Goal: Check status: Check status

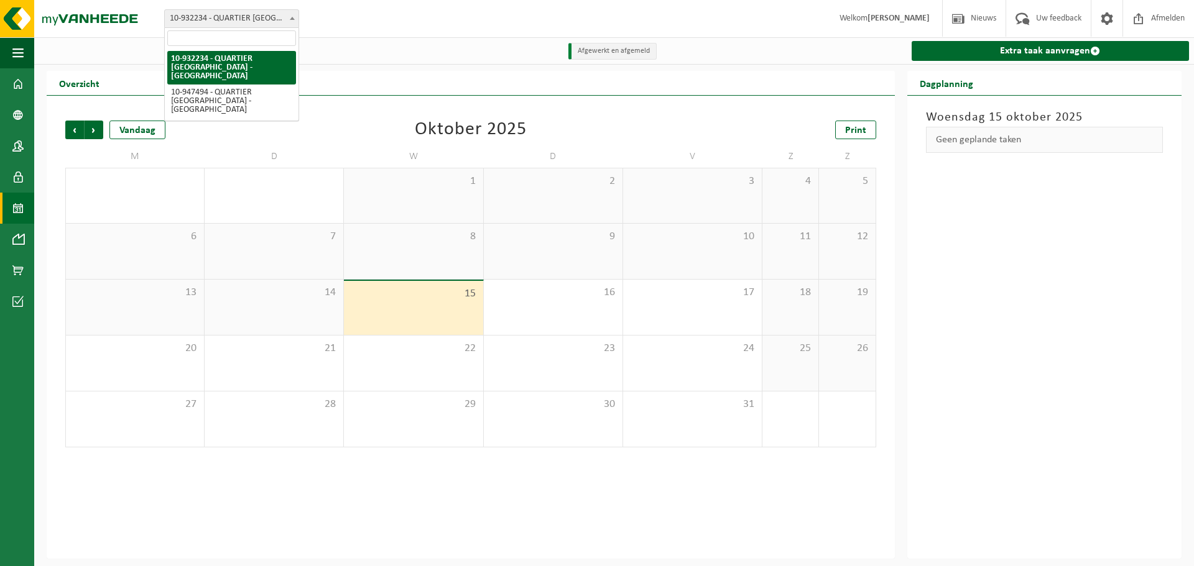
click at [290, 17] on b at bounding box center [292, 18] width 5 height 3
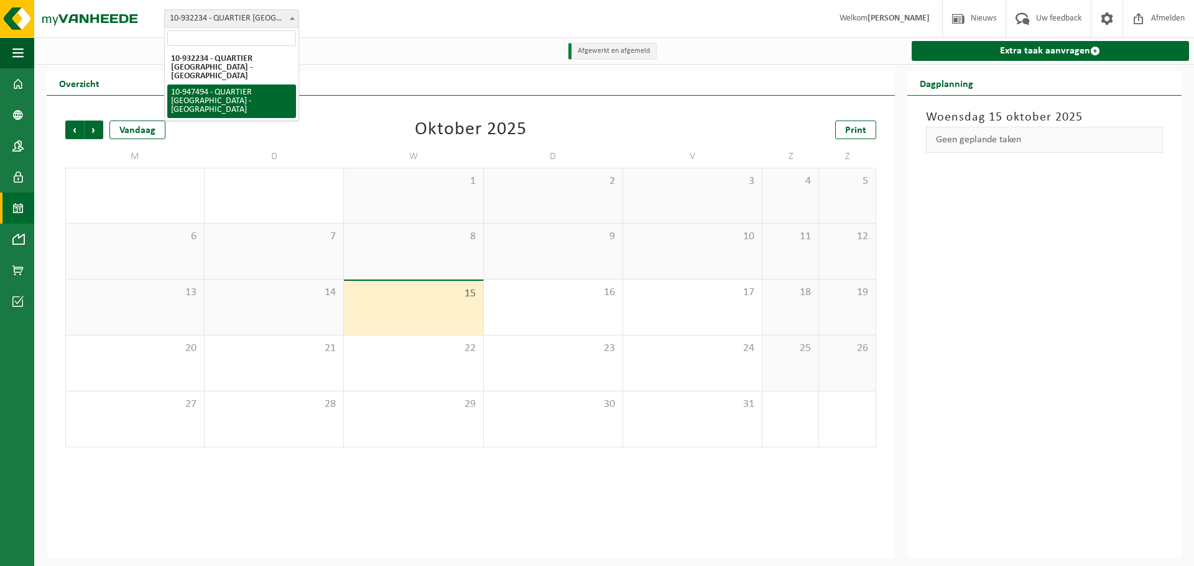
select select "142200"
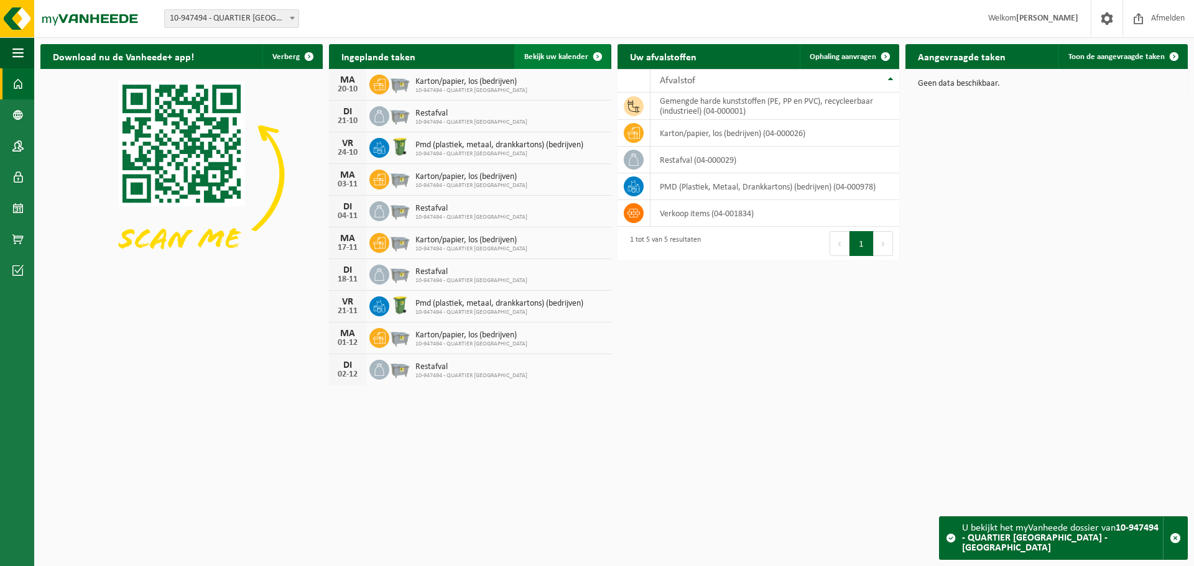
click at [572, 59] on span "Bekijk uw kalender" at bounding box center [556, 57] width 64 height 8
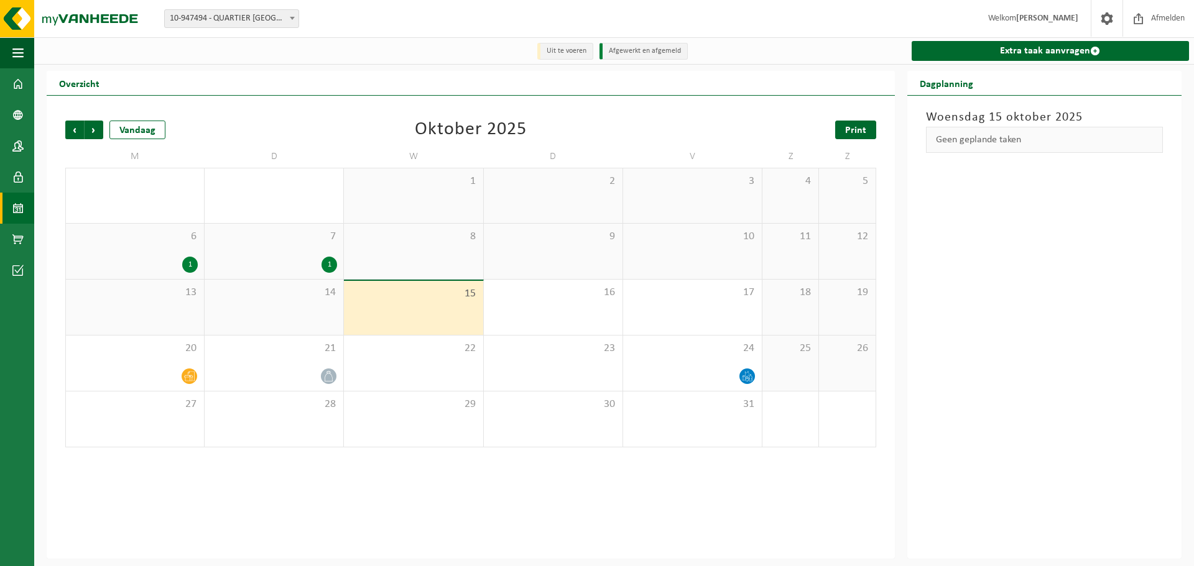
click at [856, 134] on span "Print" at bounding box center [855, 131] width 21 height 10
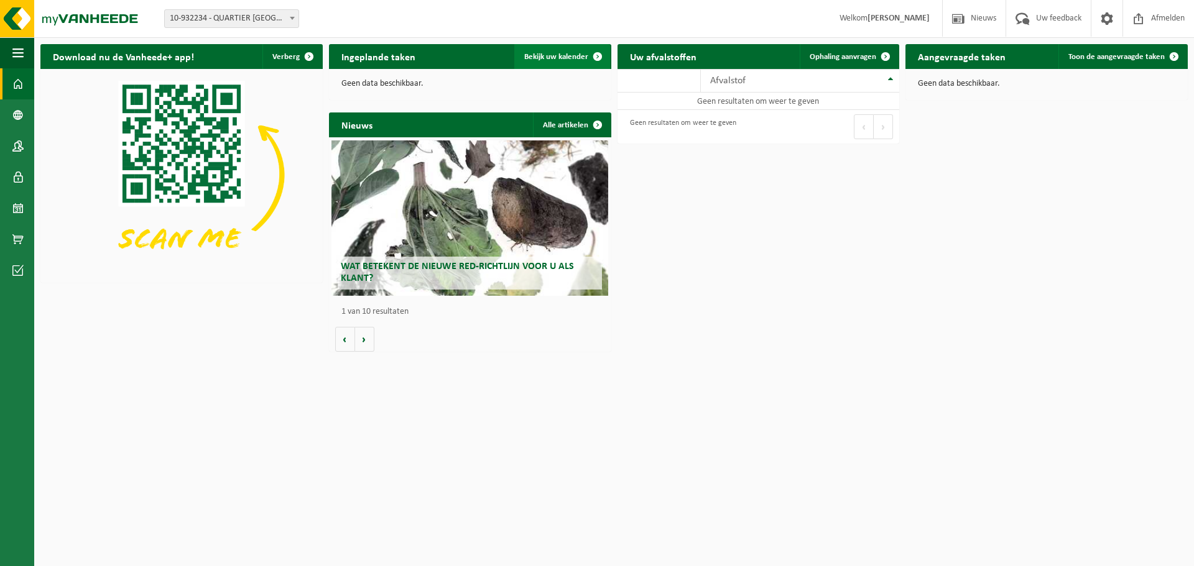
click at [567, 60] on span "Bekijk uw kalender" at bounding box center [556, 57] width 64 height 8
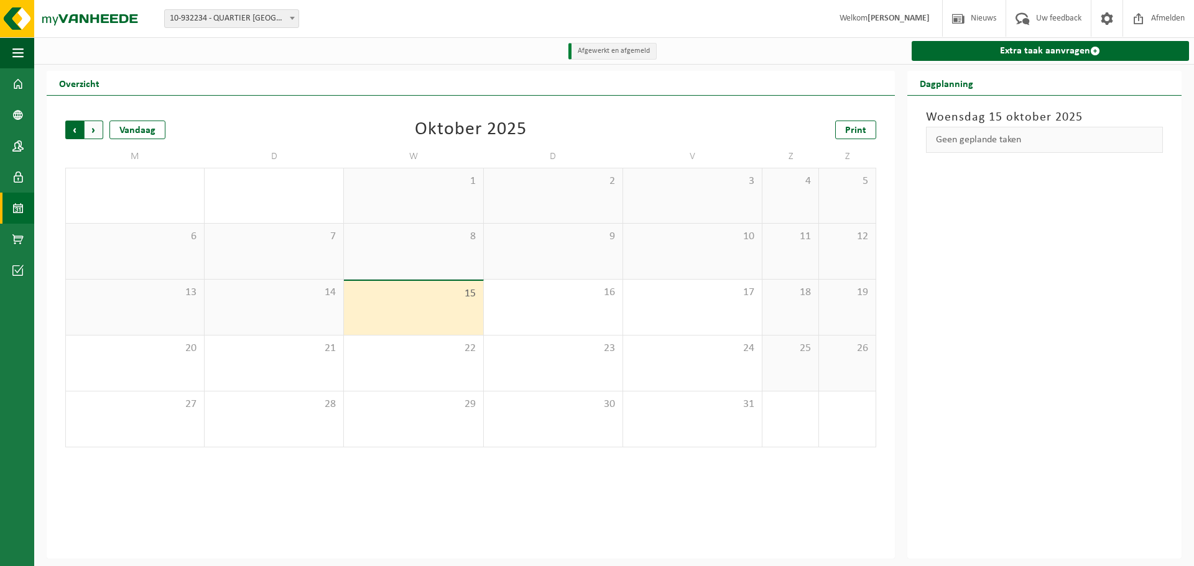
click at [92, 134] on span "Volgende" at bounding box center [94, 130] width 19 height 19
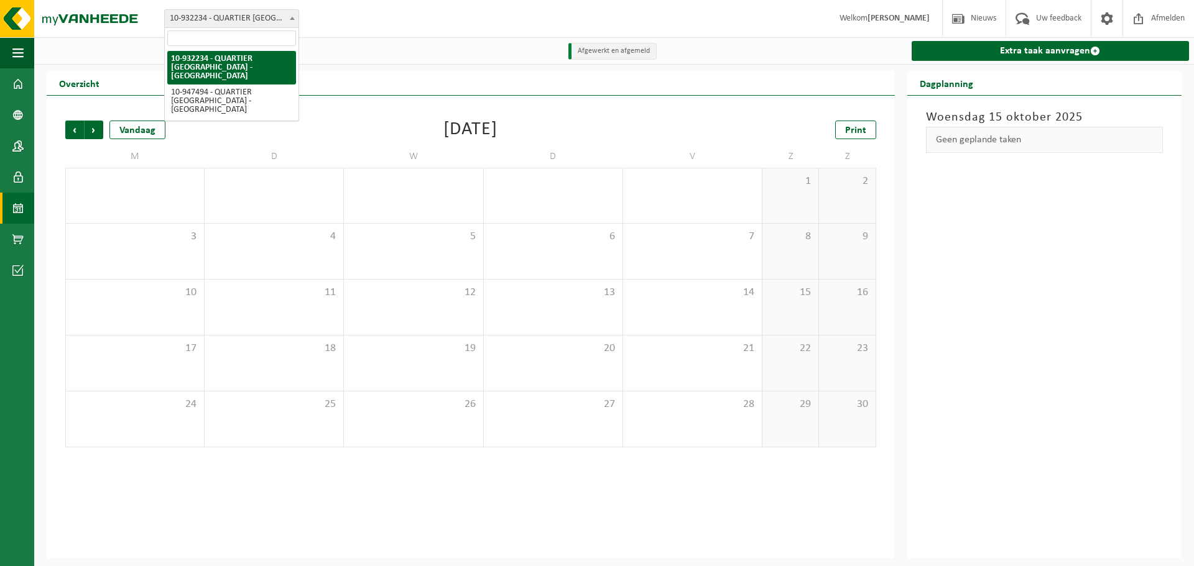
click at [288, 20] on span at bounding box center [292, 18] width 12 height 16
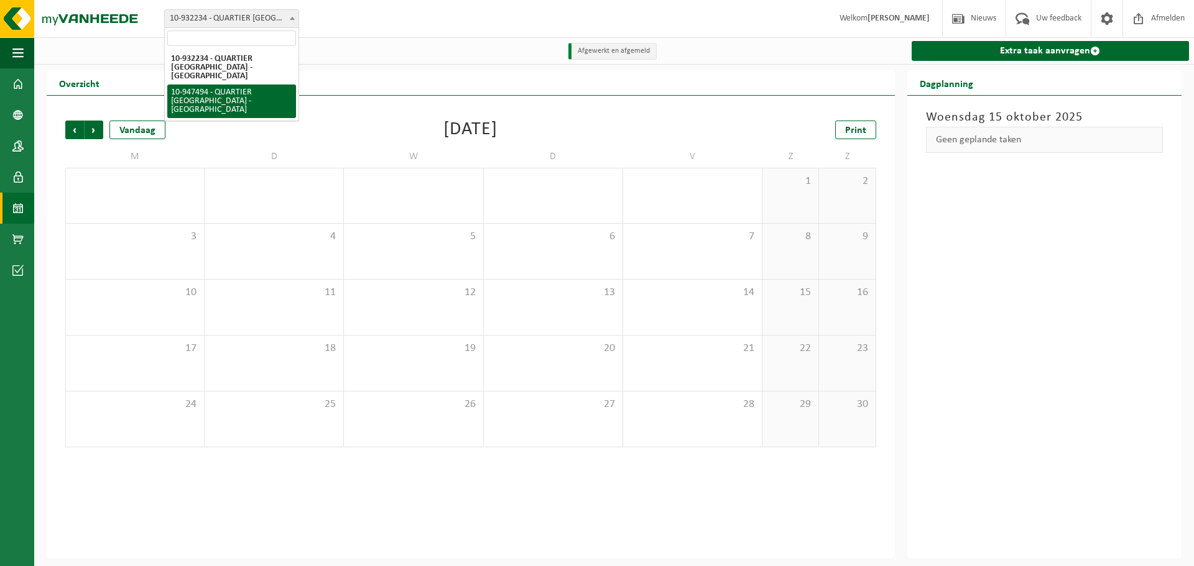
select select "142200"
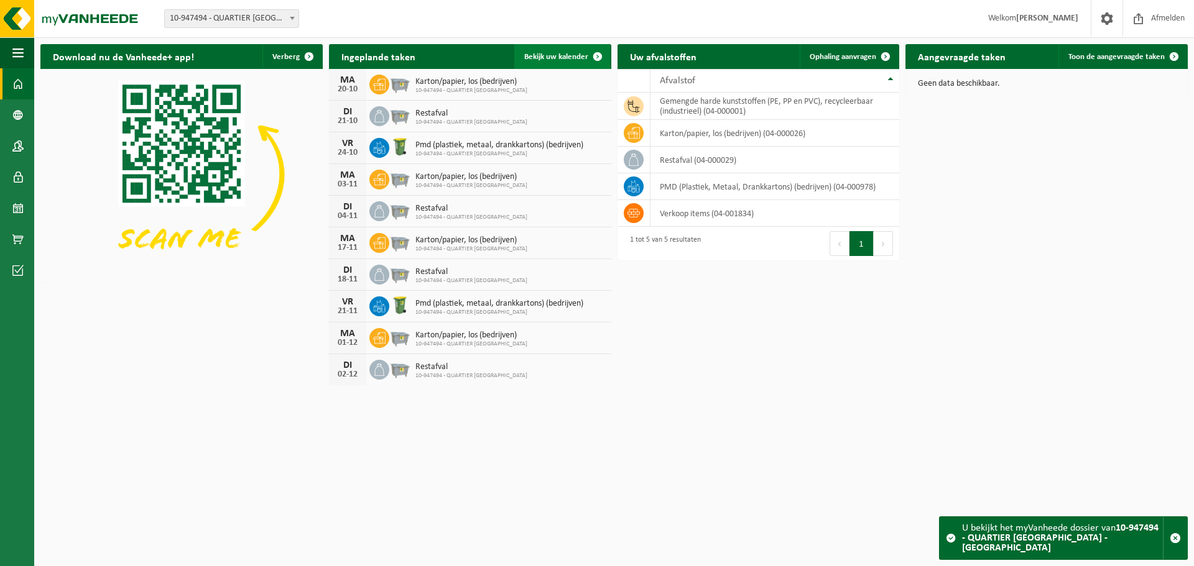
click at [542, 55] on span "Bekijk uw kalender" at bounding box center [556, 57] width 64 height 8
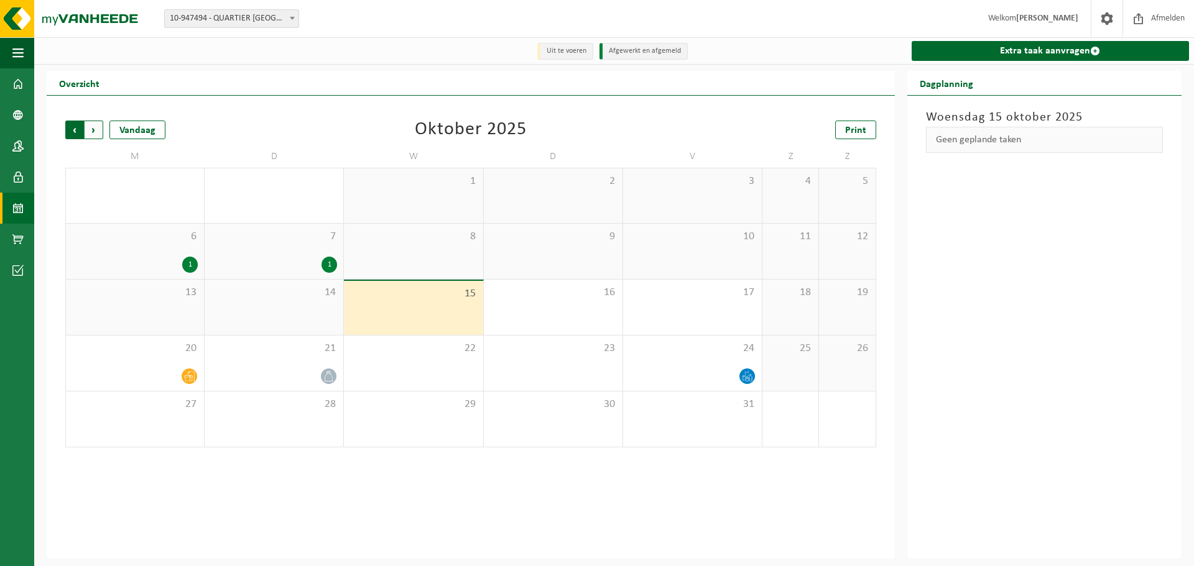
click at [96, 135] on span "Volgende" at bounding box center [94, 130] width 19 height 19
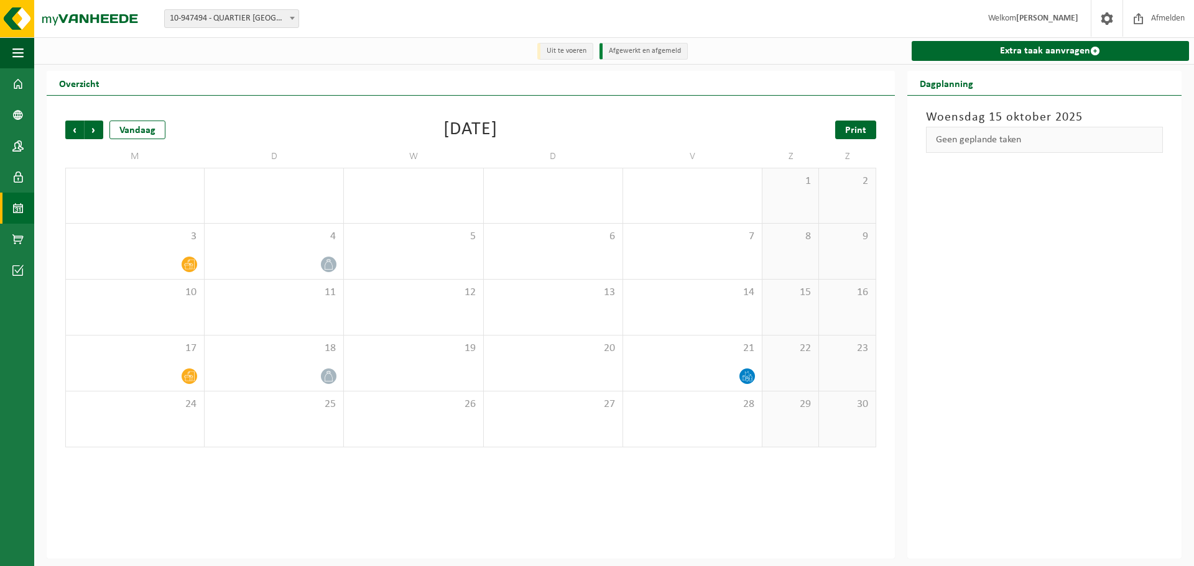
click at [846, 139] on link "Print" at bounding box center [855, 130] width 41 height 19
